Goal: Register for event/course

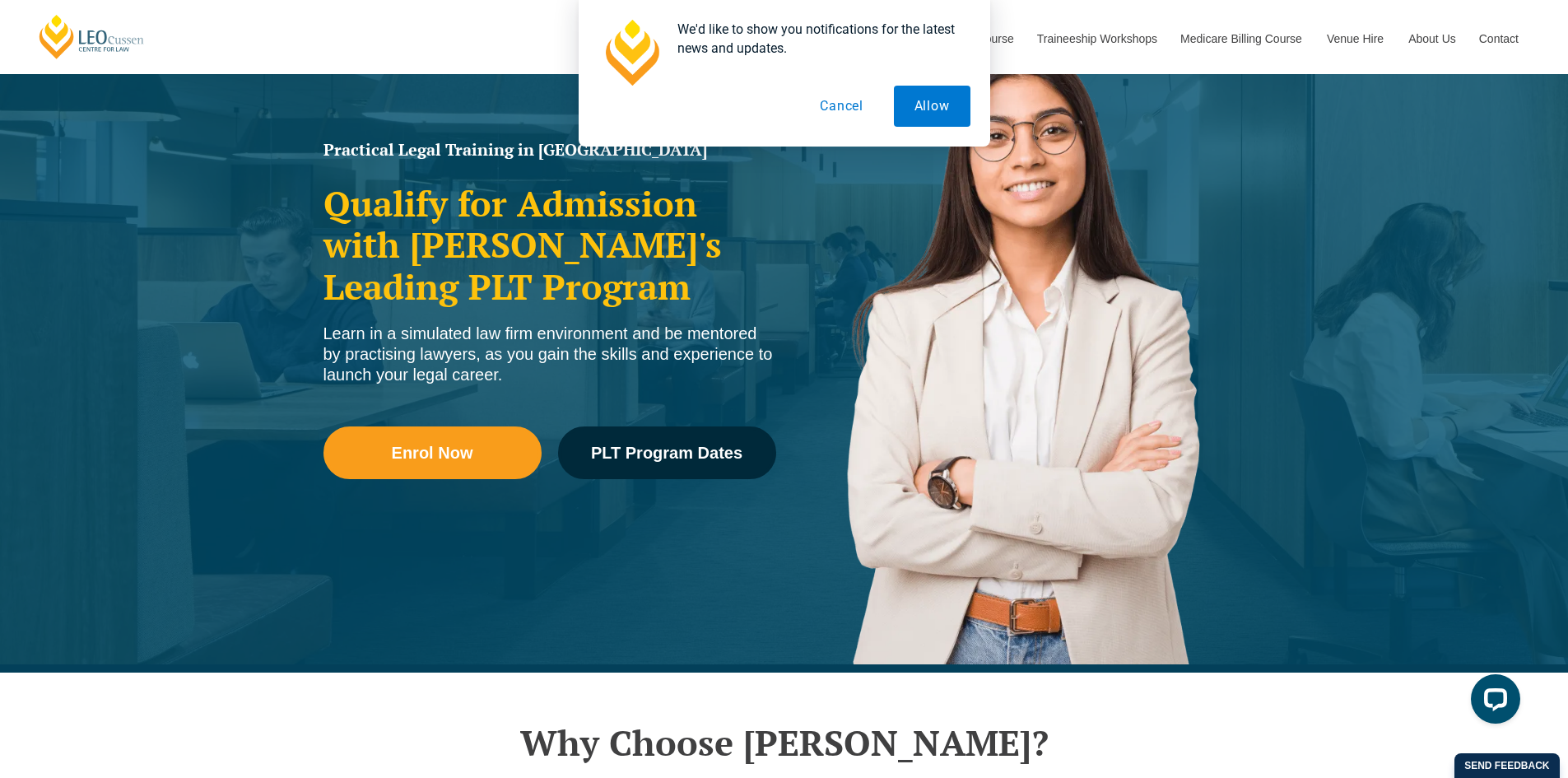
click at [849, 108] on button "Cancel" at bounding box center [842, 107] width 85 height 41
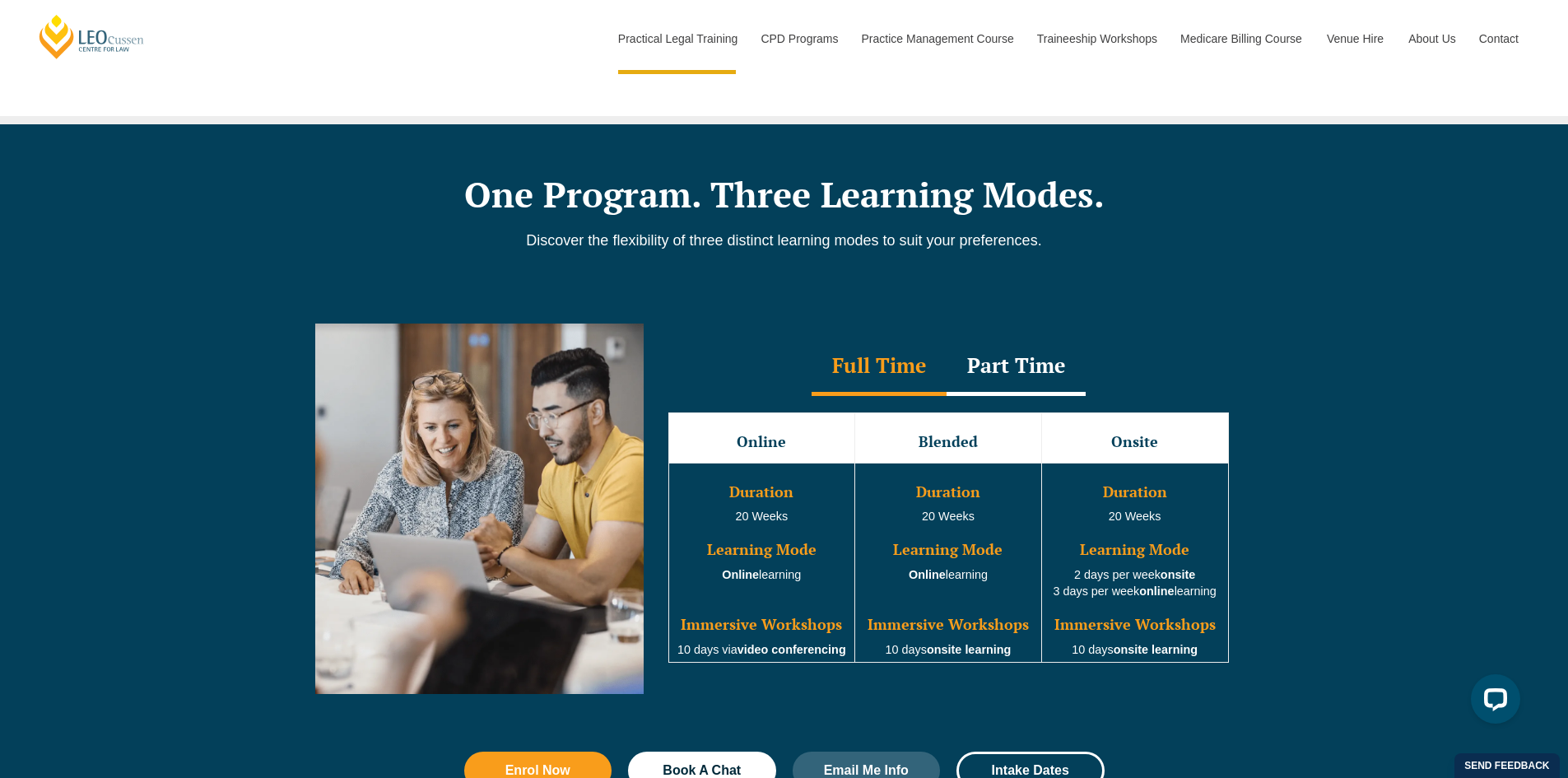
scroll to position [1316, 0]
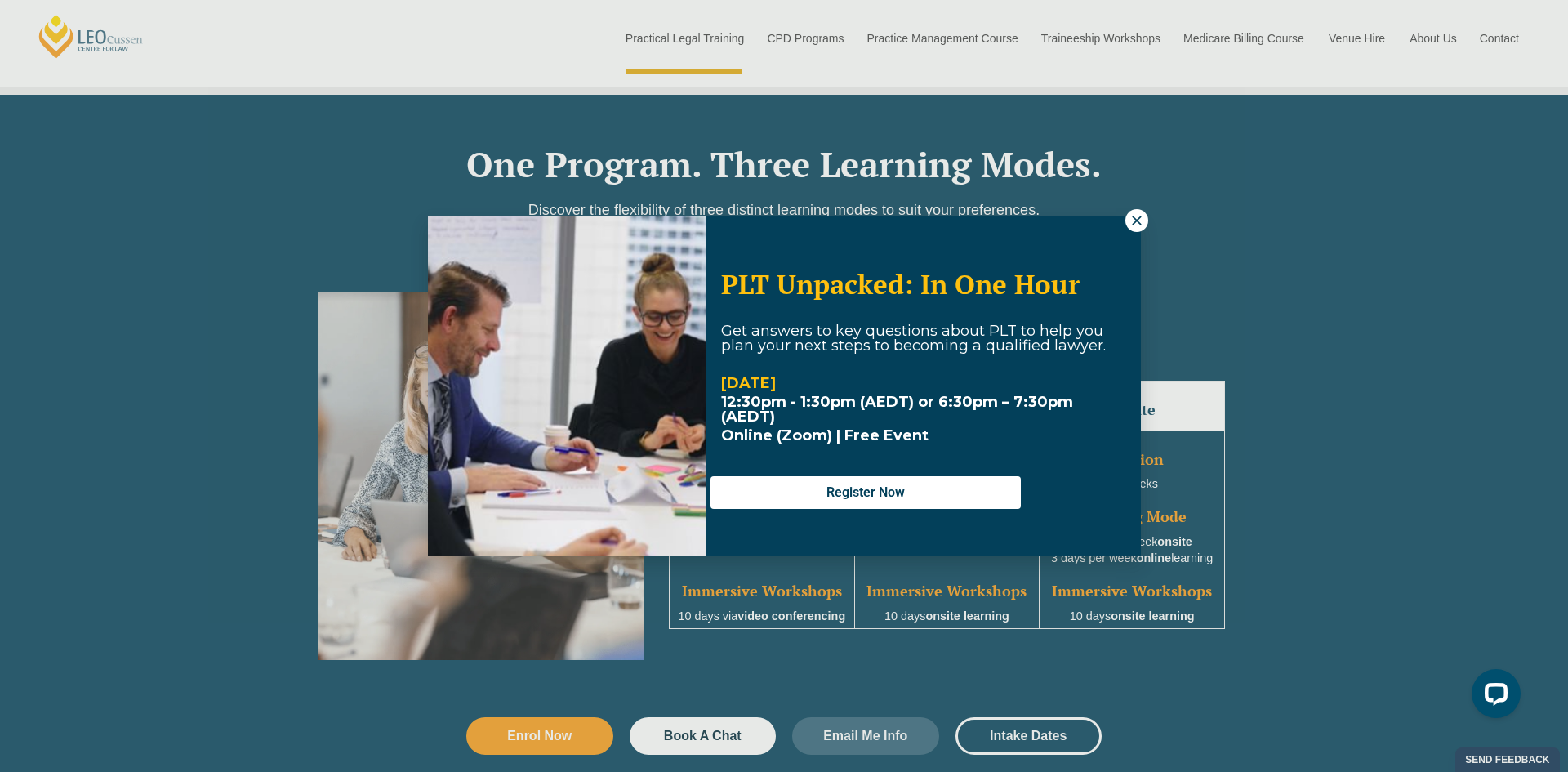
click at [1134, 217] on icon at bounding box center [1136, 220] width 9 height 9
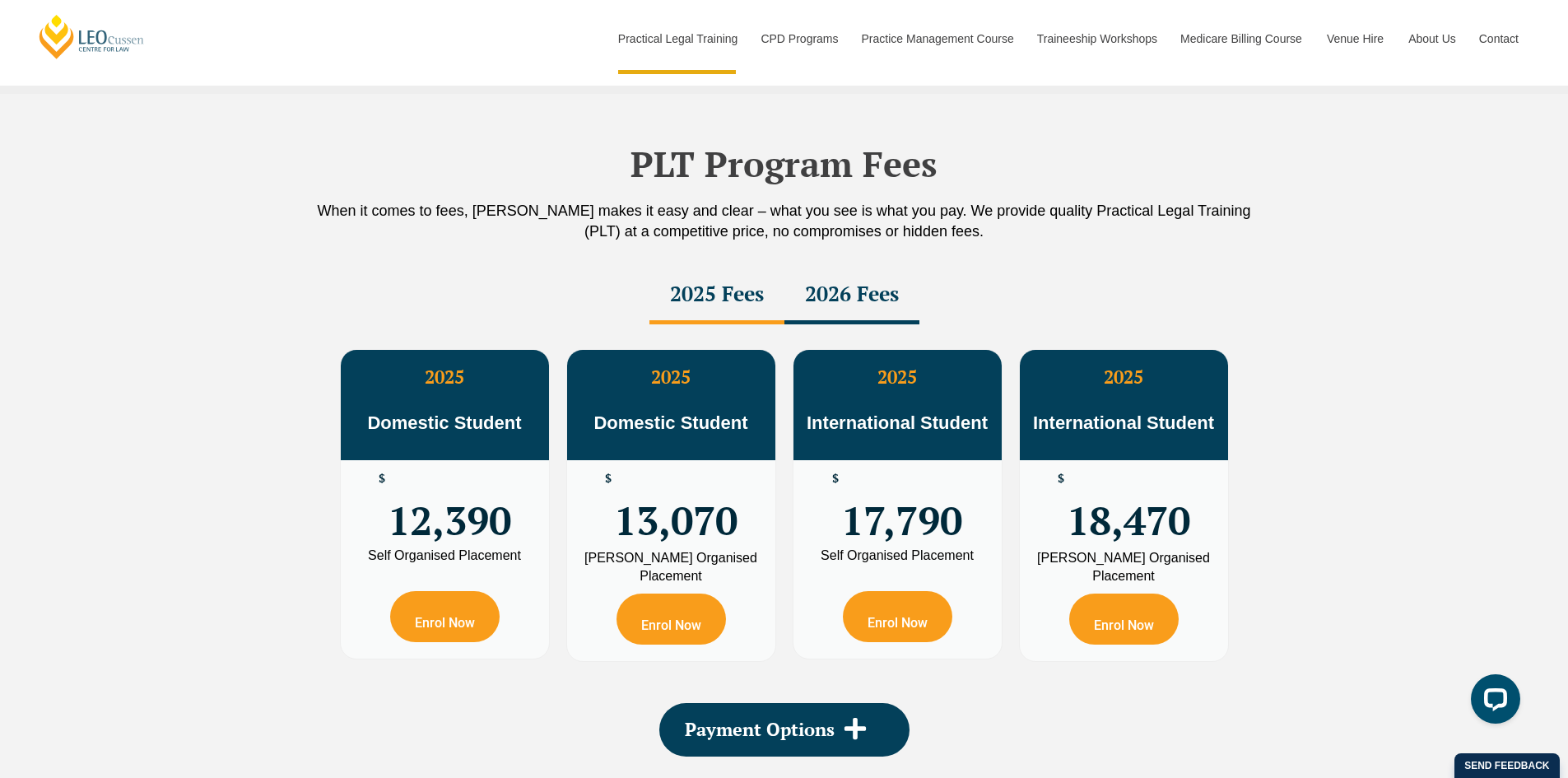
scroll to position [2880, 0]
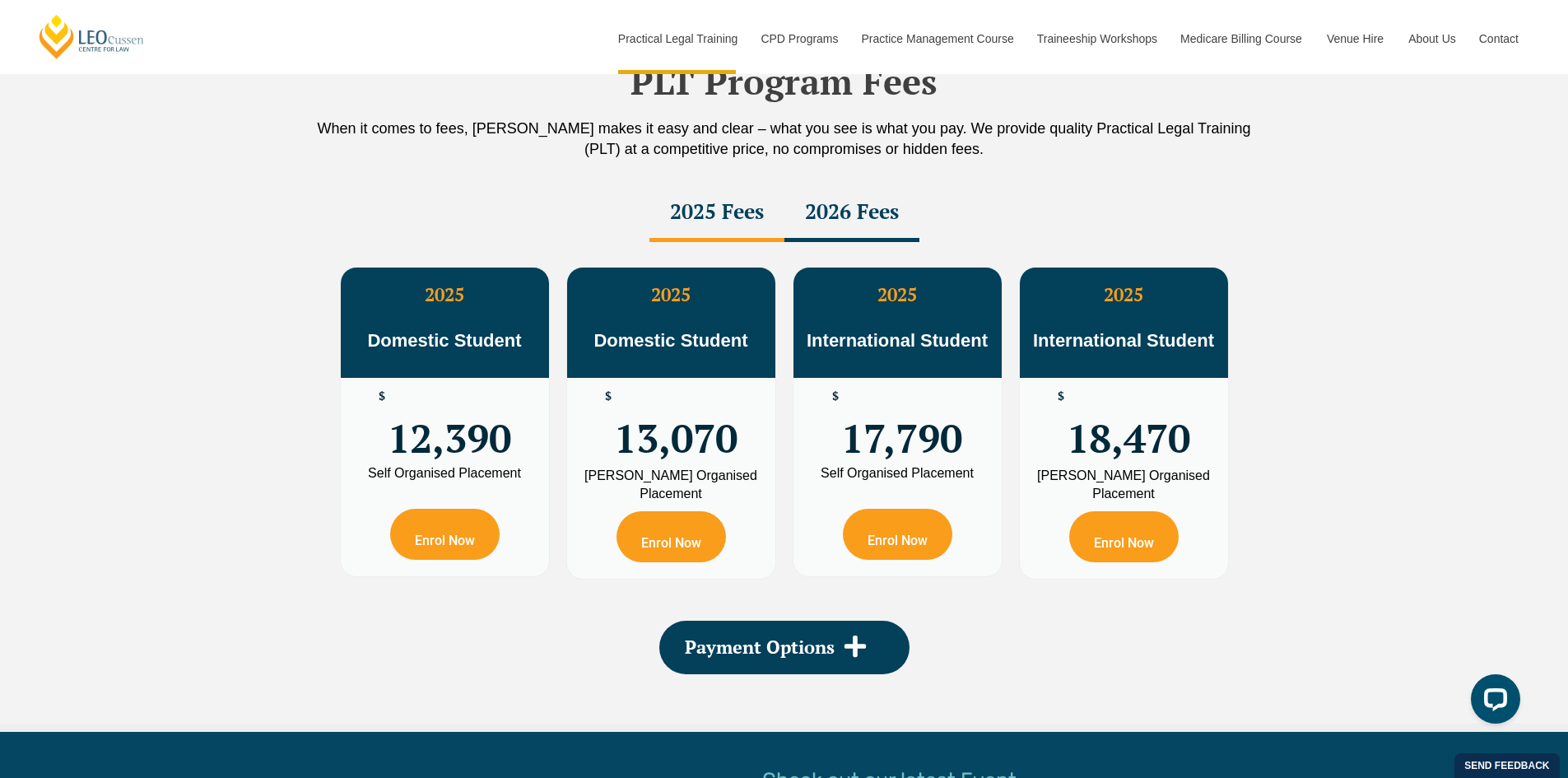
click at [873, 218] on div "2026 Fees" at bounding box center [852, 212] width 135 height 58
click at [694, 223] on div "2025 Fees" at bounding box center [716, 212] width 135 height 58
click at [800, 213] on div "2026 Fees" at bounding box center [852, 212] width 135 height 58
click at [707, 207] on div "2025 Fees" at bounding box center [716, 212] width 135 height 58
click at [844, 209] on div "2026 Fees" at bounding box center [852, 212] width 135 height 58
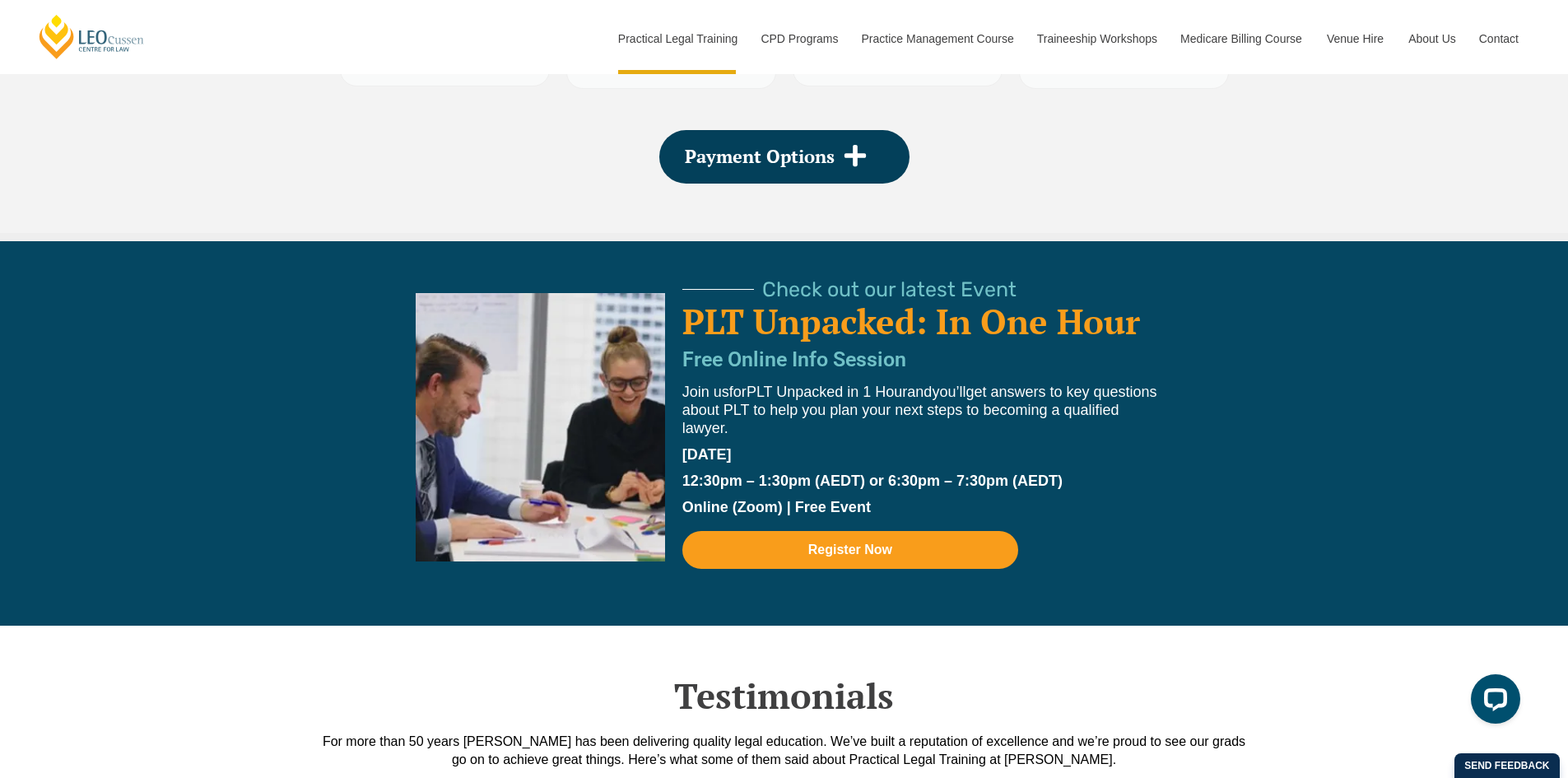
scroll to position [3373, 0]
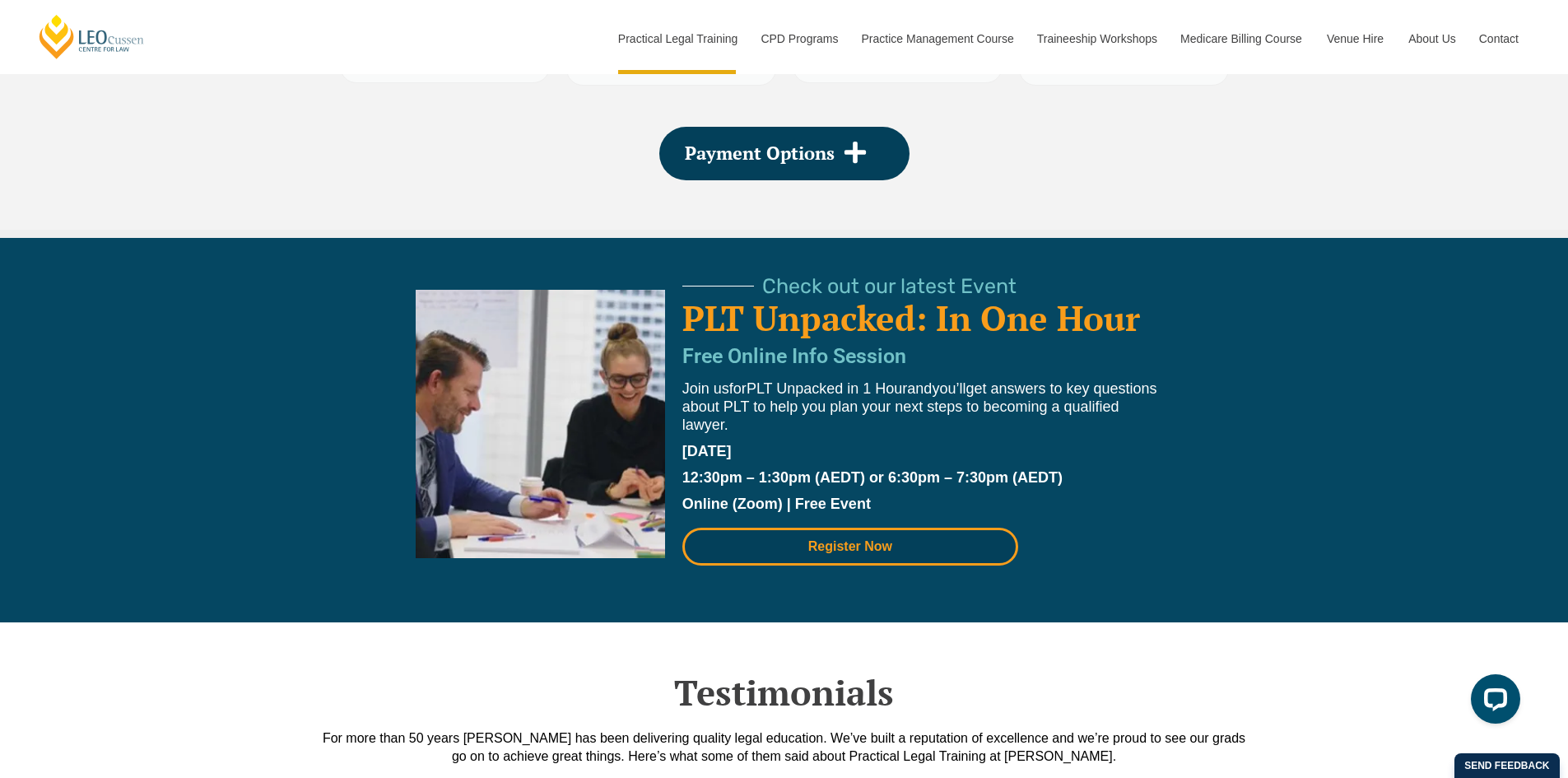
click at [842, 532] on link "Register Now" at bounding box center [850, 546] width 336 height 38
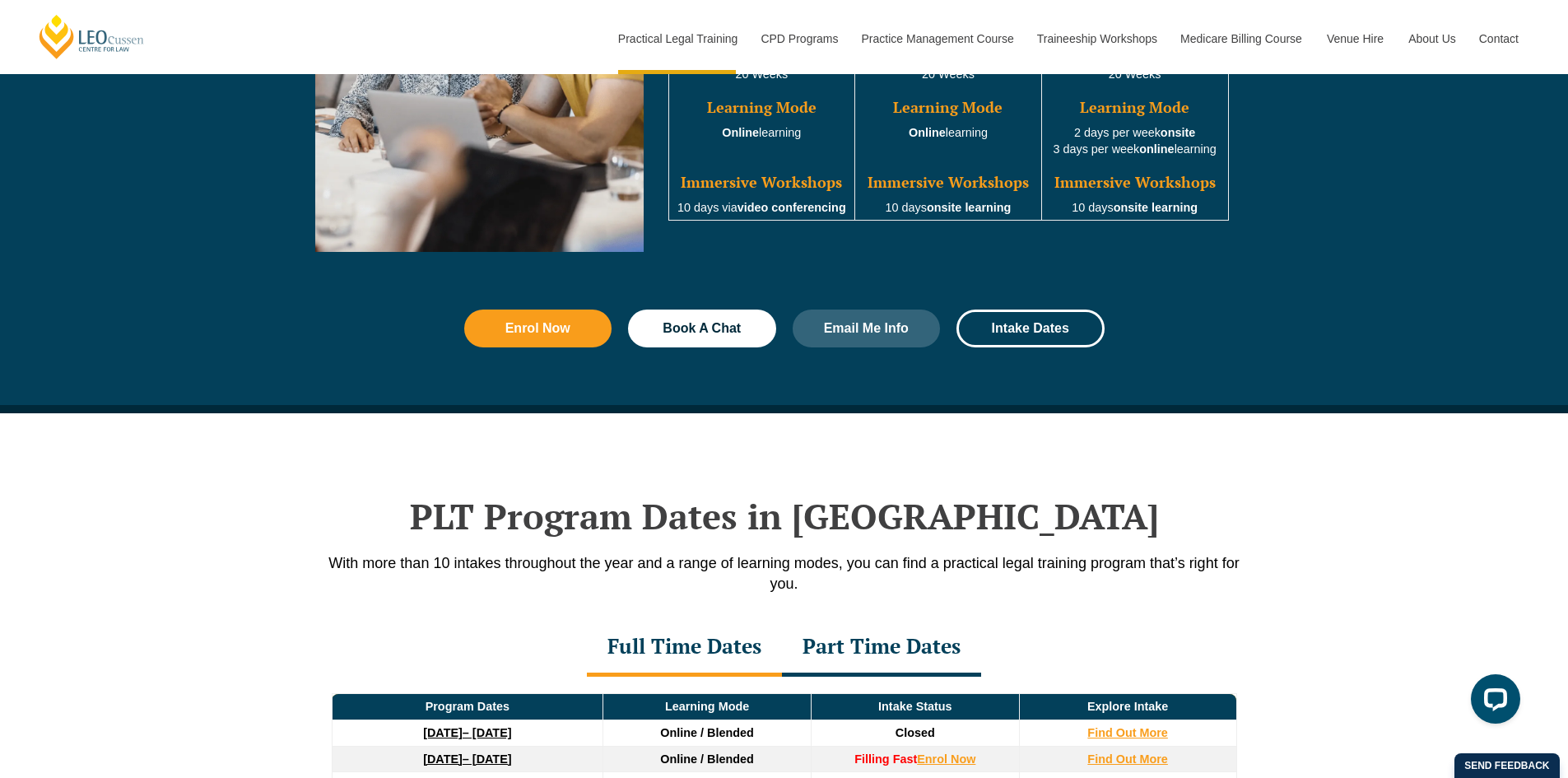
scroll to position [1728, 0]
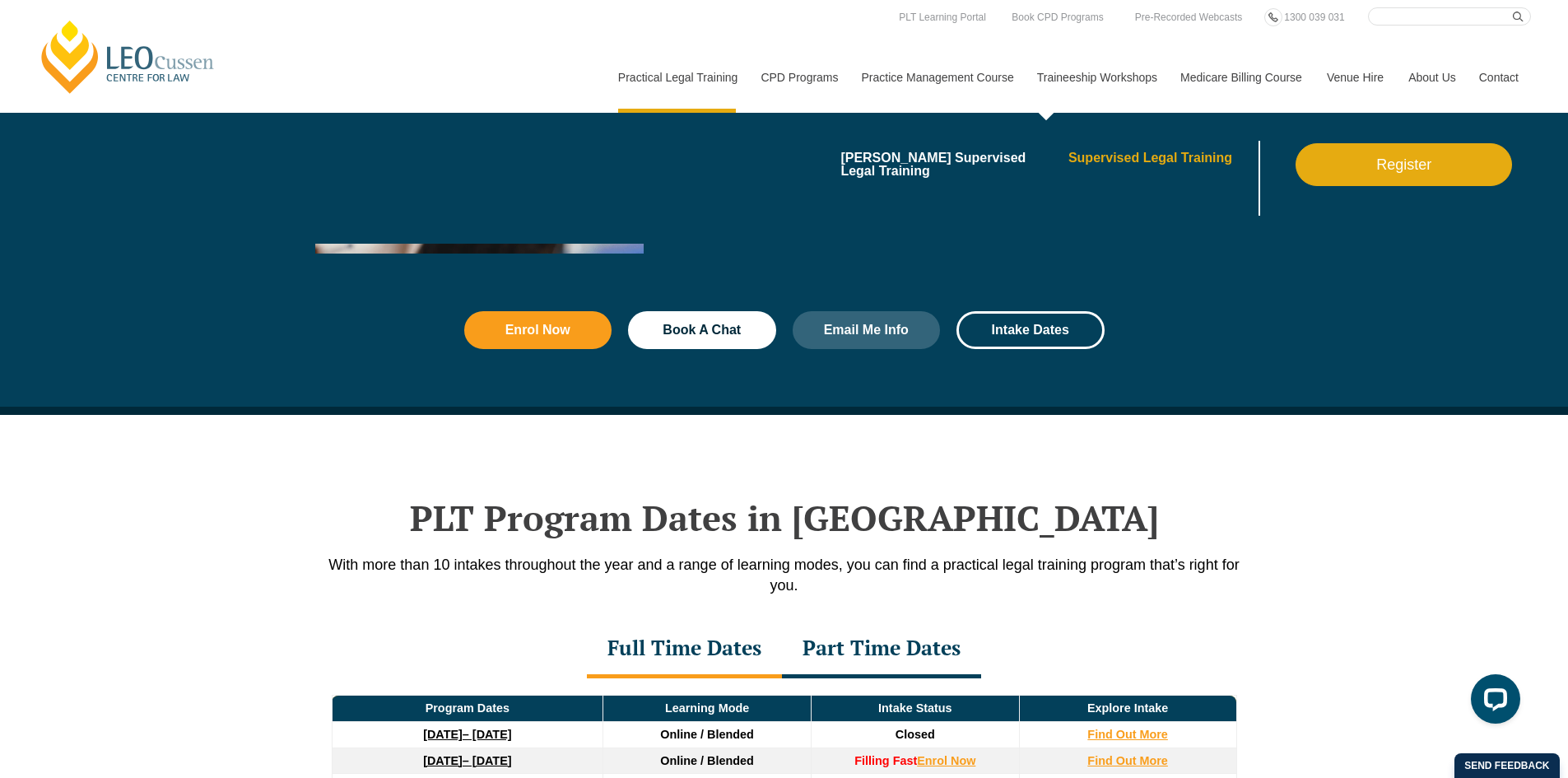
click at [1157, 164] on link "Supervised Legal Training" at bounding box center [1162, 158] width 187 height 13
